Goal: Check status: Check status

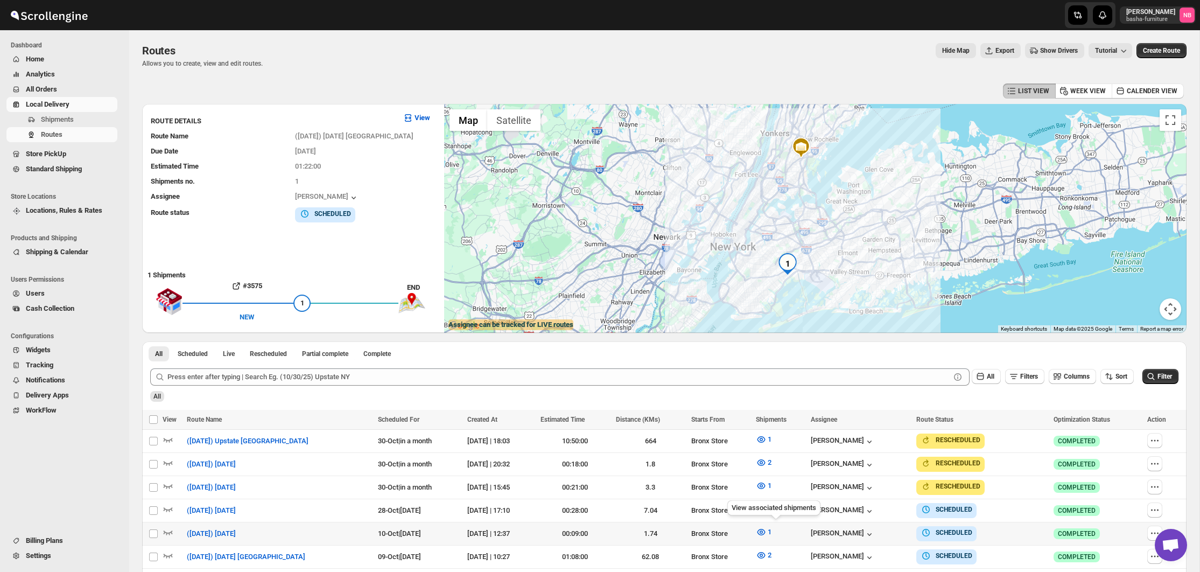
scroll to position [298, 0]
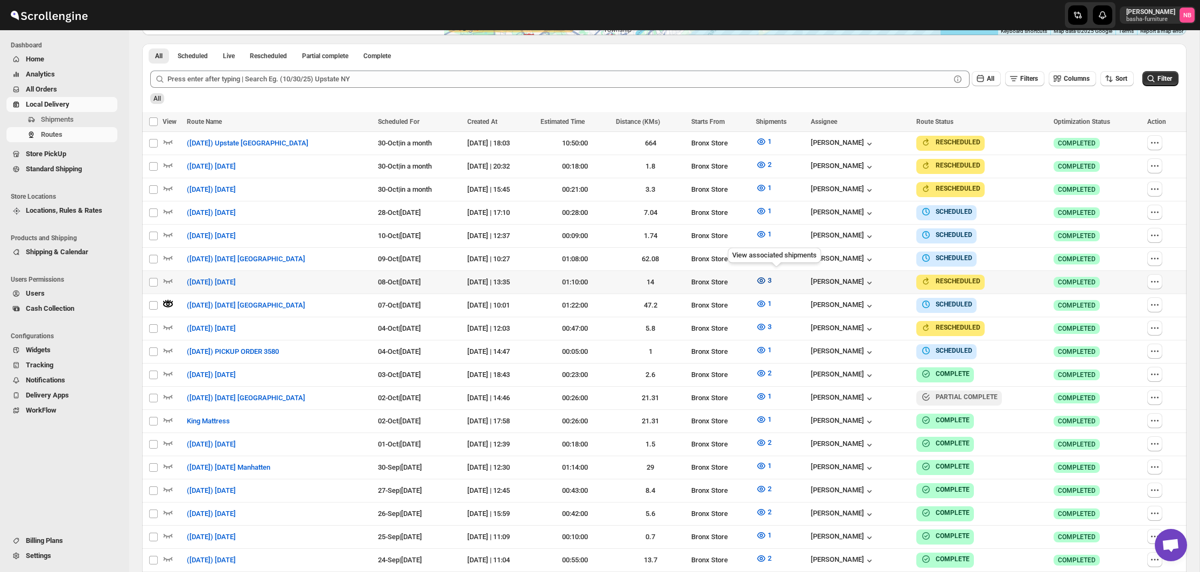
click at [765, 277] on icon "button" at bounding box center [761, 280] width 8 height 6
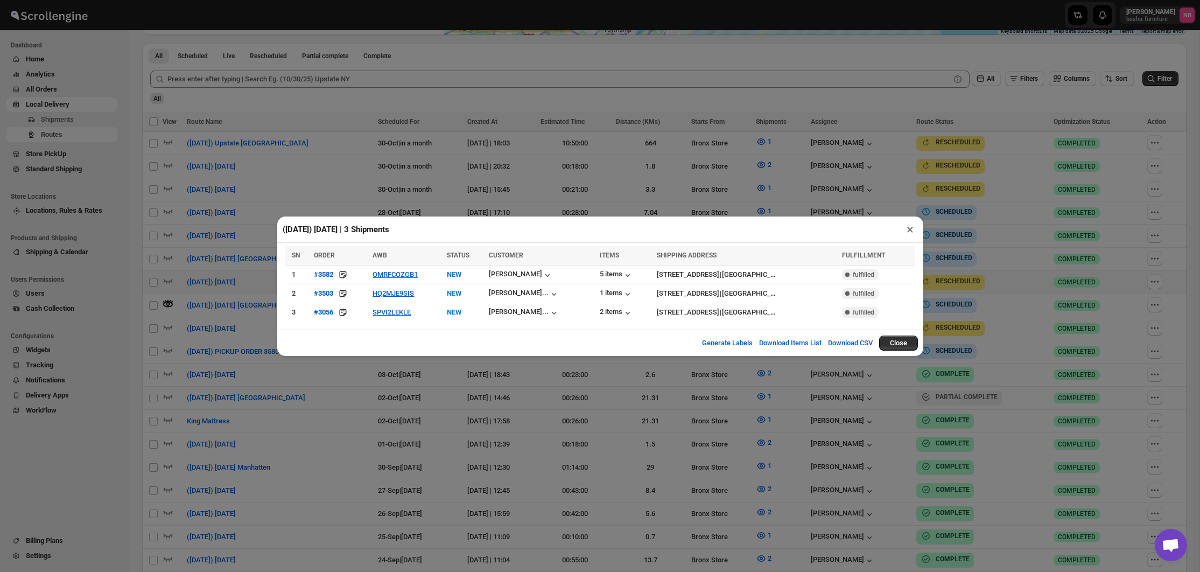
click at [567, 418] on div "([DATE]) [DATE] | 3 Shipments × SN ORDER AWB STATUS CUSTOMER ITEMS SHIPPING ADD…" at bounding box center [600, 286] width 1200 height 572
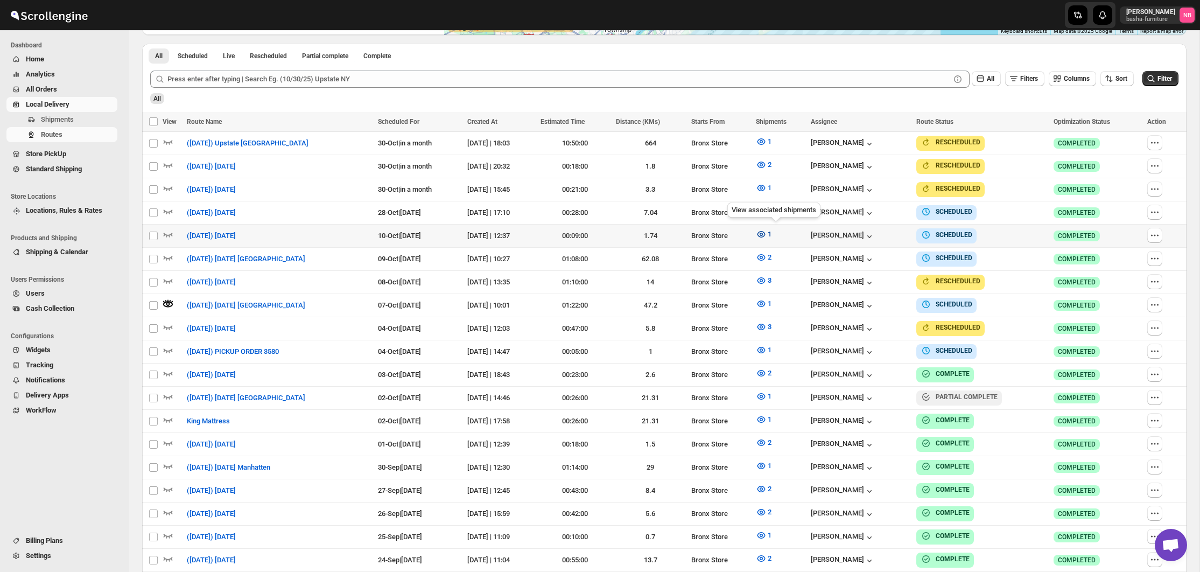
click at [763, 233] on button "1" at bounding box center [764, 234] width 29 height 17
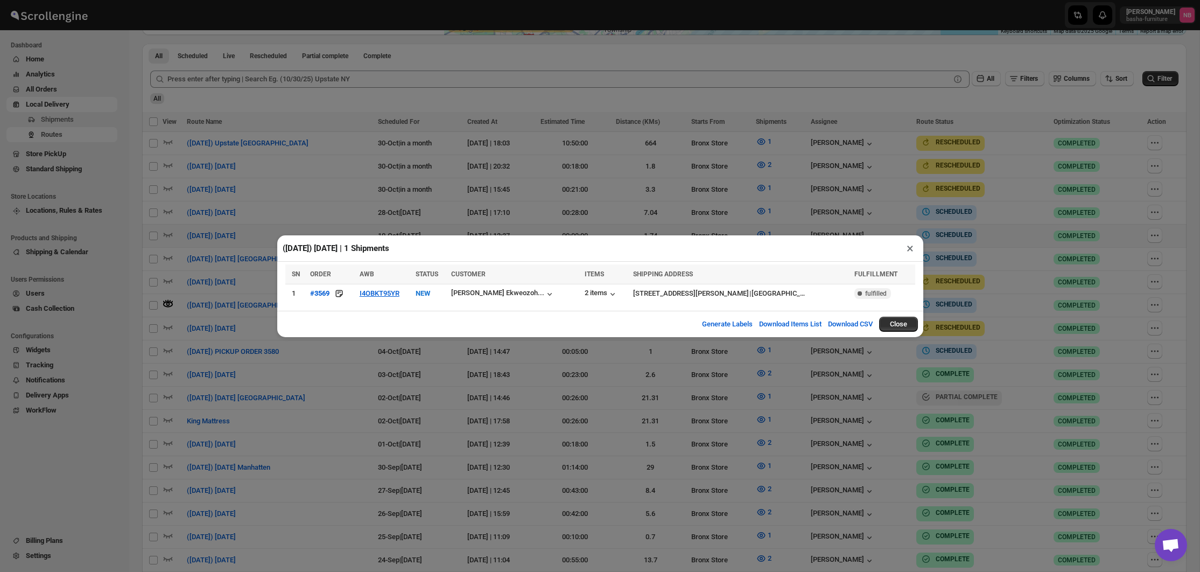
click at [566, 384] on div "([DATE]) [DATE] | 1 Shipments × SN ORDER AWB STATUS CUSTOMER ITEMS SHIPPING ADD…" at bounding box center [600, 286] width 1200 height 572
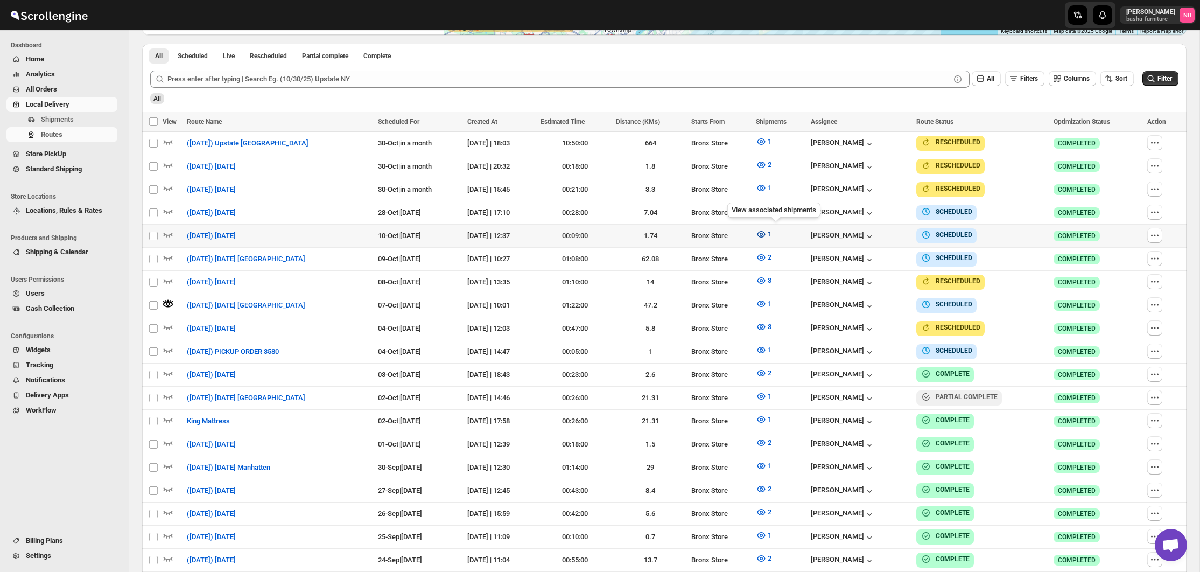
click at [765, 229] on button "1" at bounding box center [764, 234] width 29 height 17
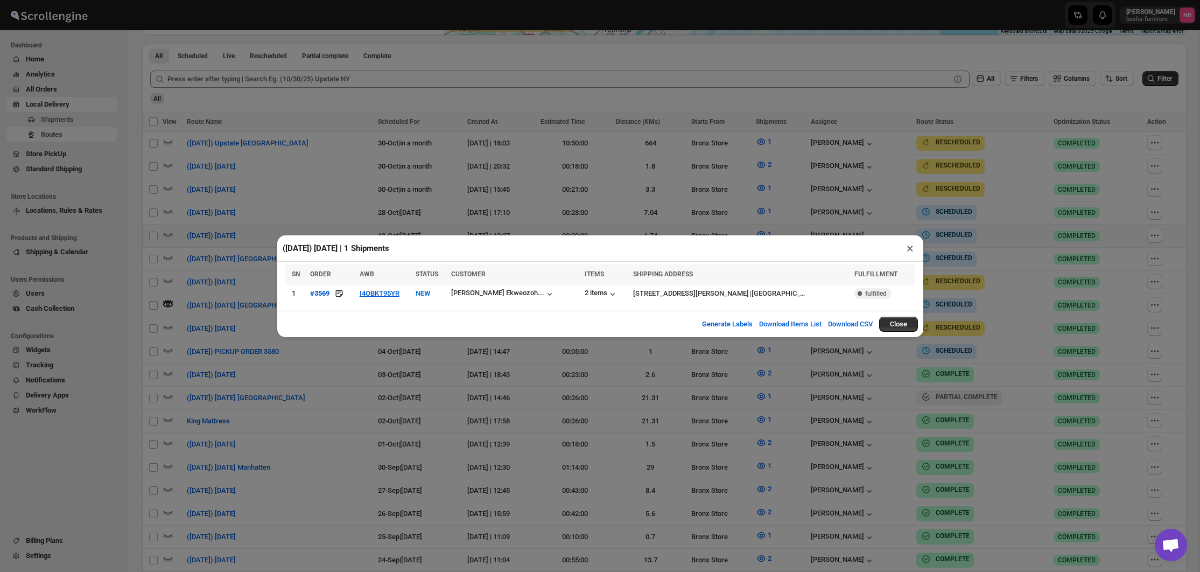
click at [517, 394] on div "([DATE]) [DATE] | 1 Shipments × SN ORDER AWB STATUS CUSTOMER ITEMS SHIPPING ADD…" at bounding box center [600, 286] width 1200 height 572
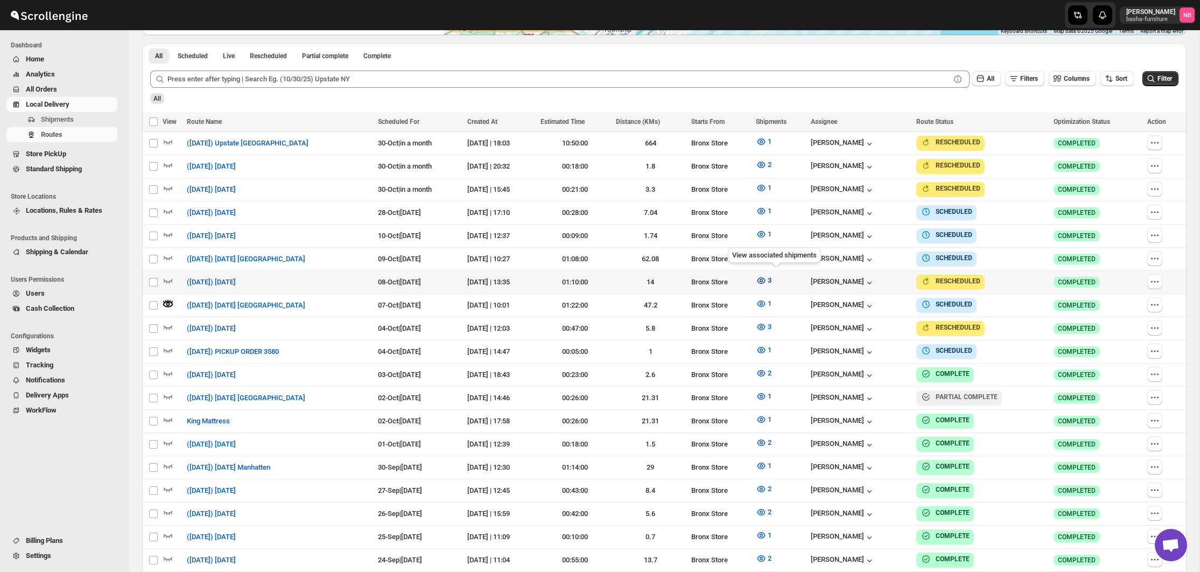
click at [767, 275] on icon "button" at bounding box center [761, 280] width 11 height 11
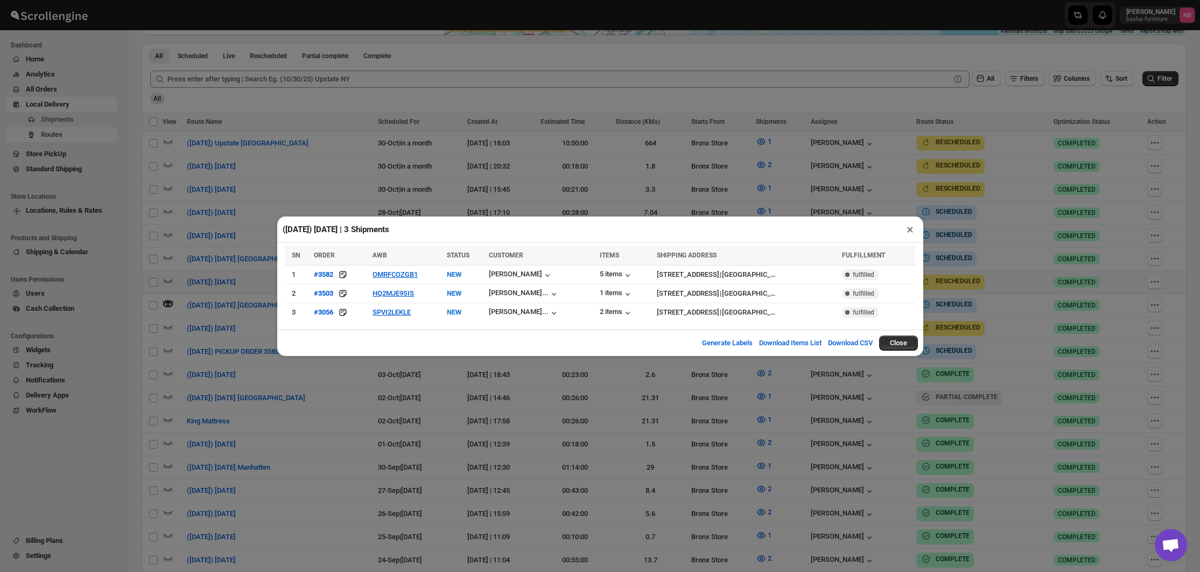
drag, startPoint x: 442, startPoint y: 409, endPoint x: 522, endPoint y: 291, distance: 142.4
click at [442, 409] on div "([DATE]) [DATE] | 3 Shipments × SN ORDER AWB STATUS CUSTOMER ITEMS SHIPPING ADD…" at bounding box center [600, 286] width 1200 height 572
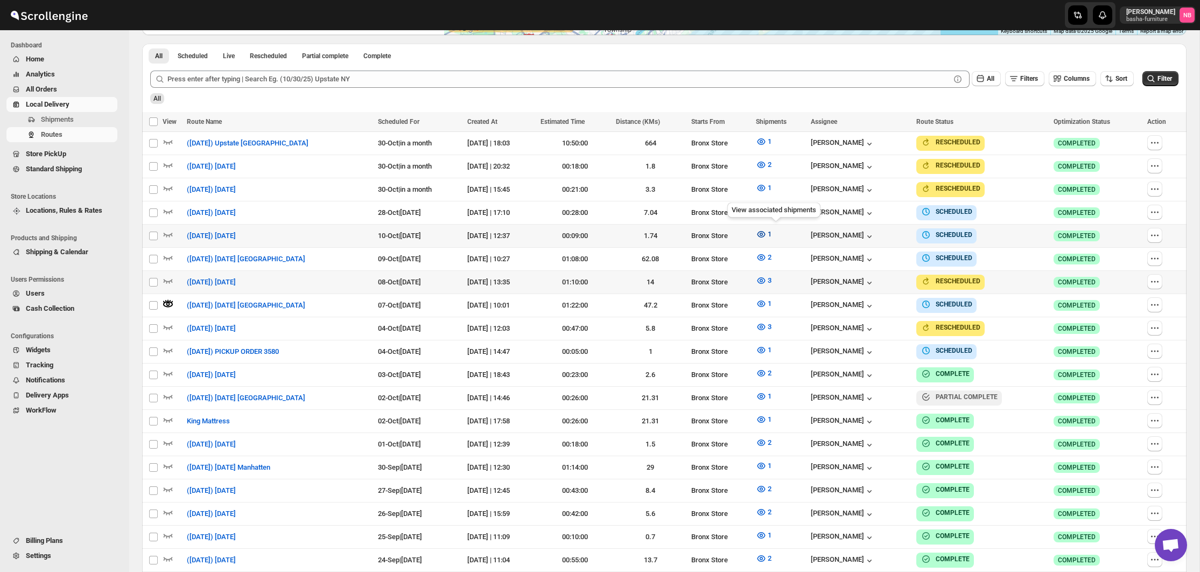
click at [767, 231] on icon "button" at bounding box center [761, 234] width 11 height 11
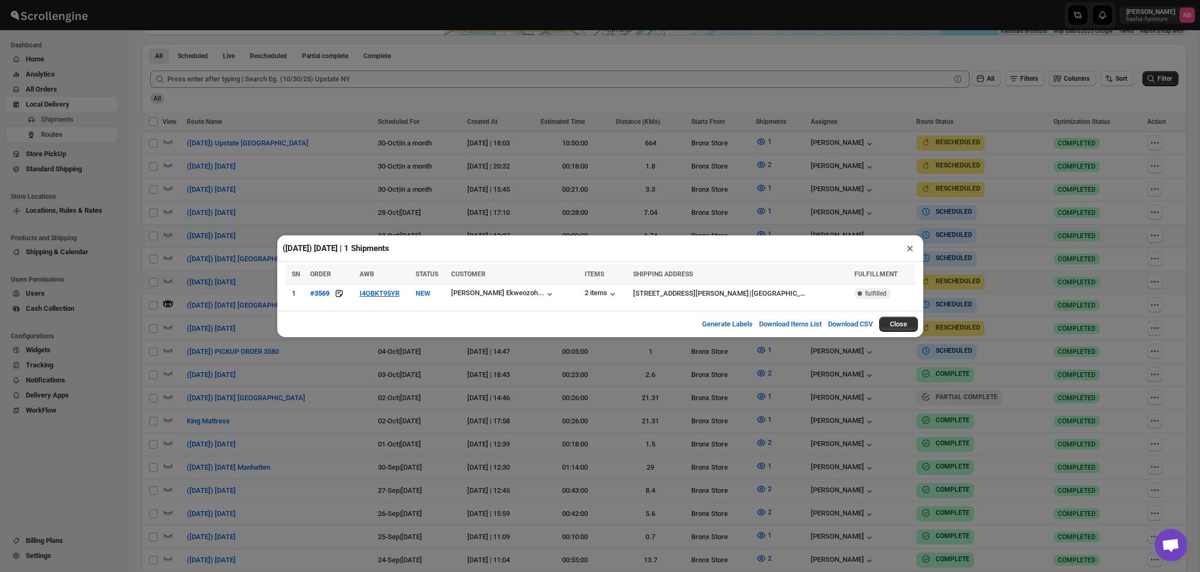
click at [448, 391] on div "([DATE]) [DATE] | 1 Shipments × SN ORDER AWB STATUS CUSTOMER ITEMS SHIPPING ADD…" at bounding box center [600, 286] width 1200 height 572
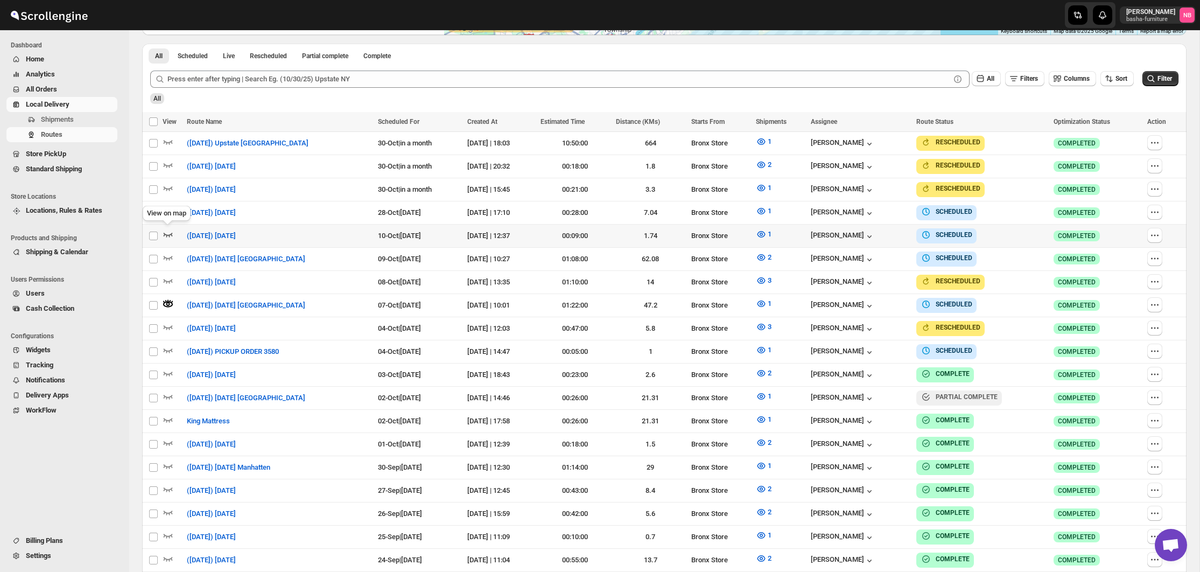
click at [167, 235] on icon "button" at bounding box center [168, 235] width 9 height 4
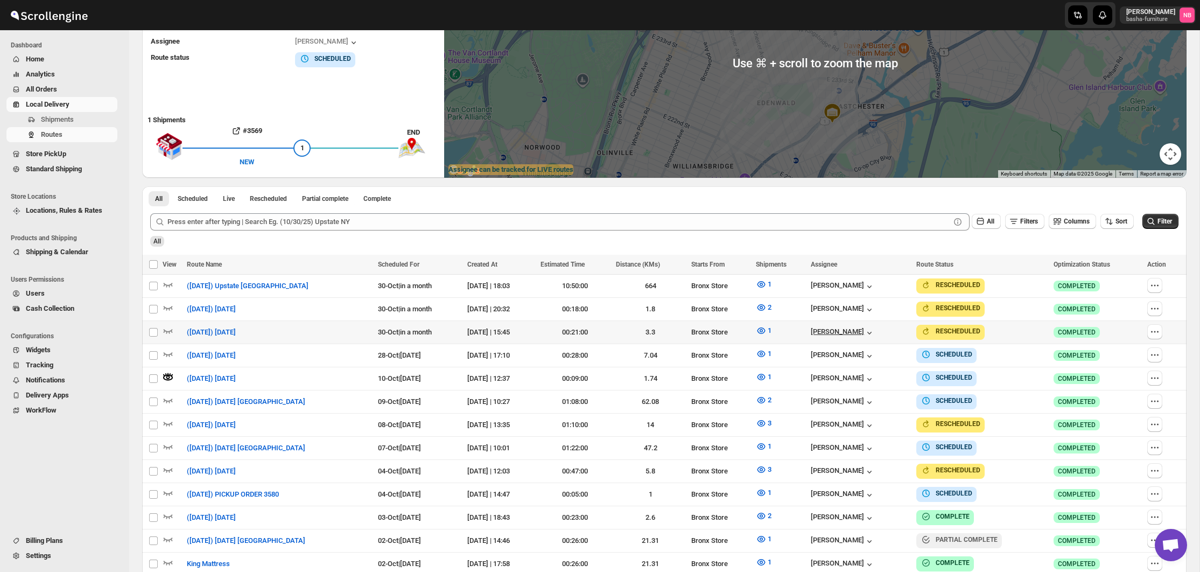
scroll to position [243, 0]
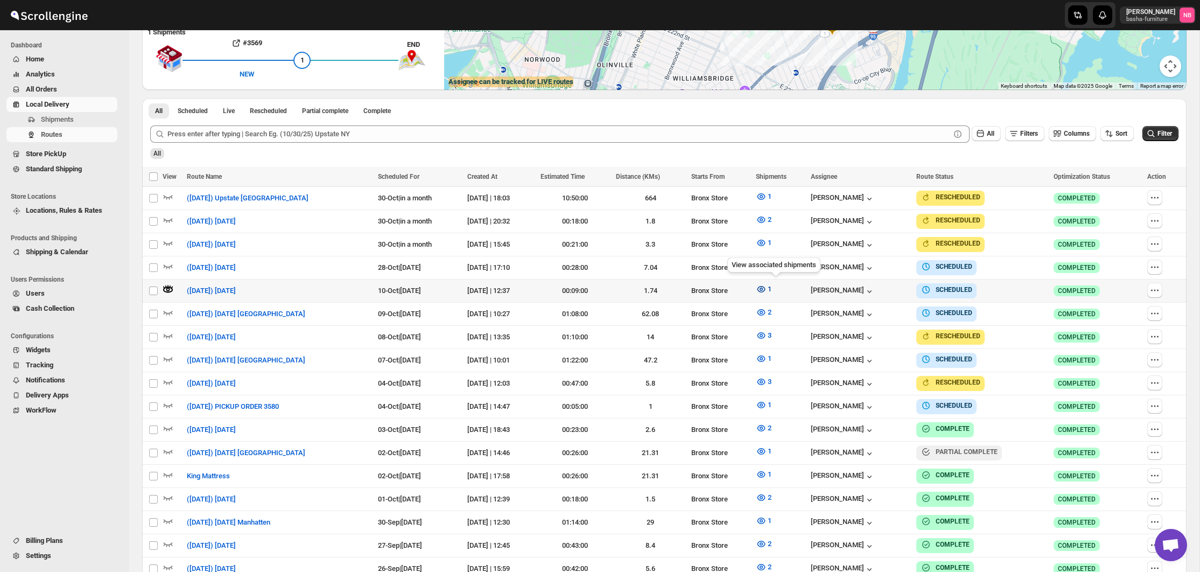
click at [772, 287] on span "1" at bounding box center [770, 289] width 4 height 8
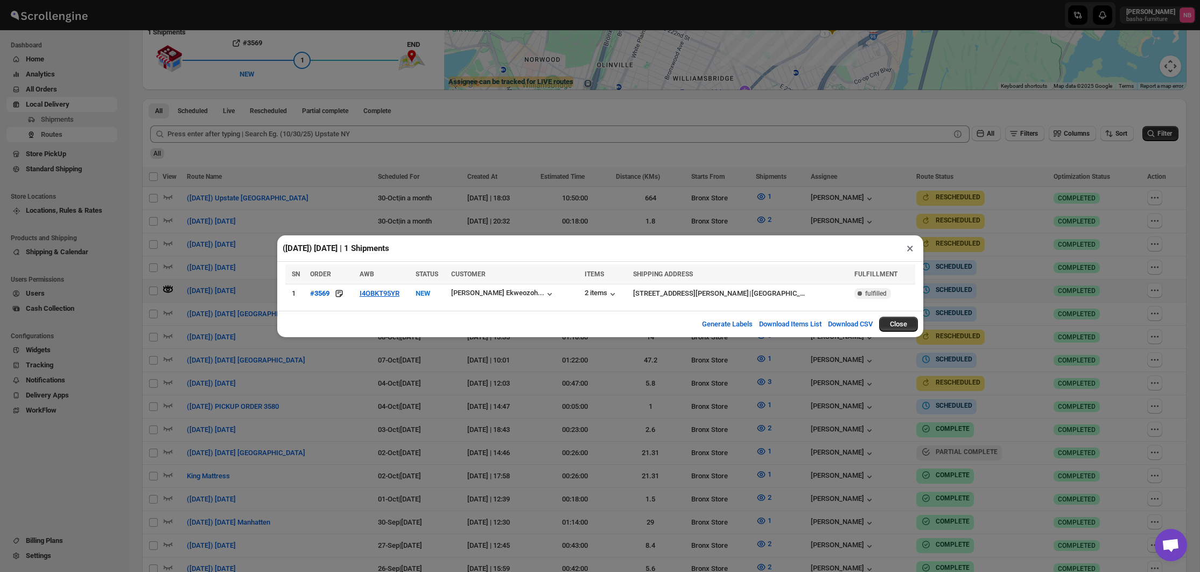
click at [469, 361] on div "([DATE]) [DATE] | 1 Shipments × SN ORDER AWB STATUS CUSTOMER ITEMS SHIPPING ADD…" at bounding box center [600, 286] width 1200 height 572
